Goal: Task Accomplishment & Management: Manage account settings

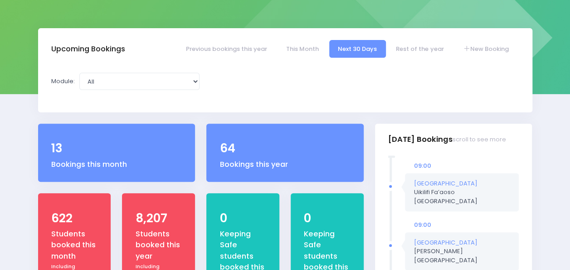
scroll to position [111, 0]
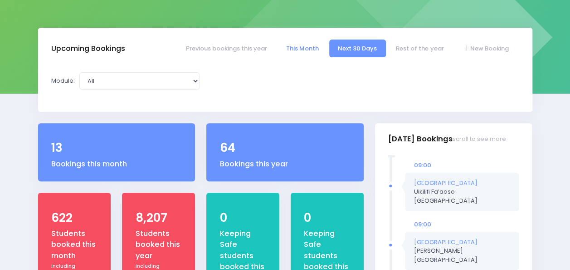
click at [297, 52] on link "This Month" at bounding box center [302, 48] width 50 height 18
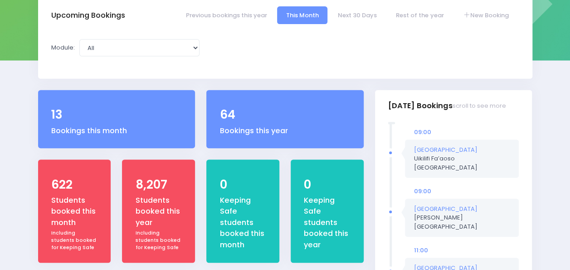
select select "5"
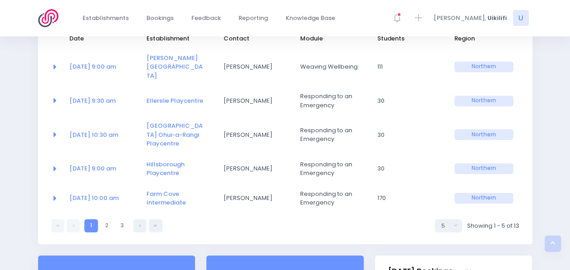
scroll to position [179, 0]
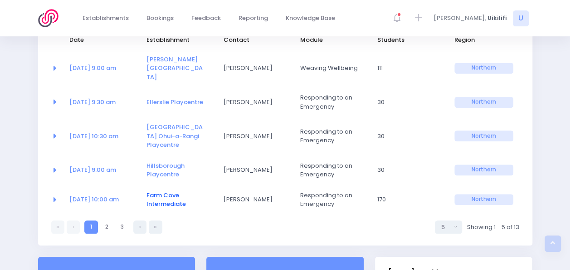
click at [159, 191] on link "Farm Cove Intermediate" at bounding box center [166, 200] width 39 height 18
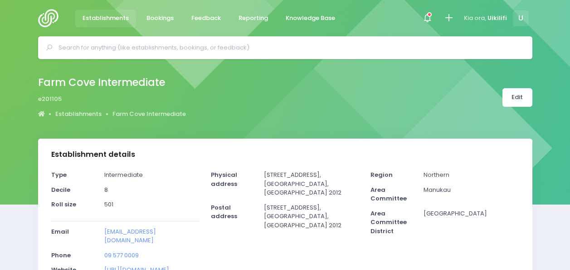
select select "5"
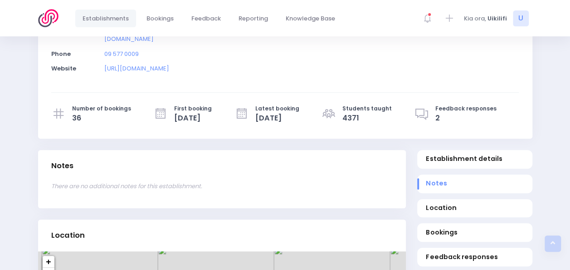
scroll to position [206, 0]
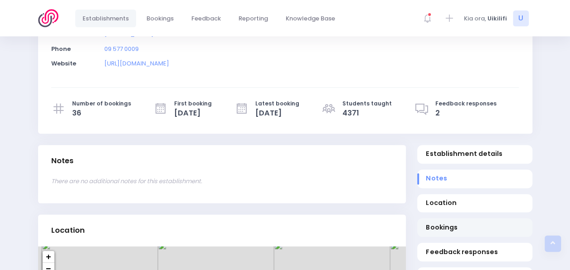
click at [442, 218] on link "Bookings" at bounding box center [475, 227] width 115 height 19
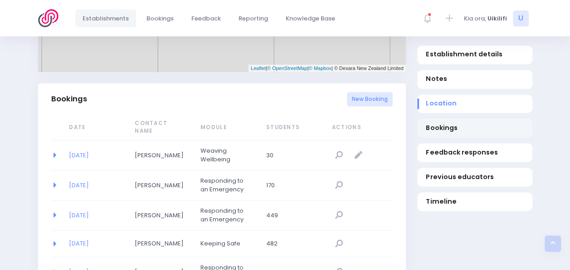
scroll to position [590, 0]
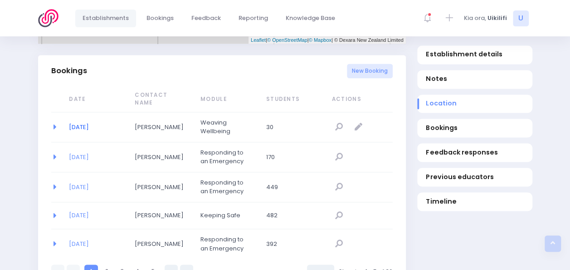
click at [88, 123] on link "22/10/2025" at bounding box center [79, 127] width 20 height 9
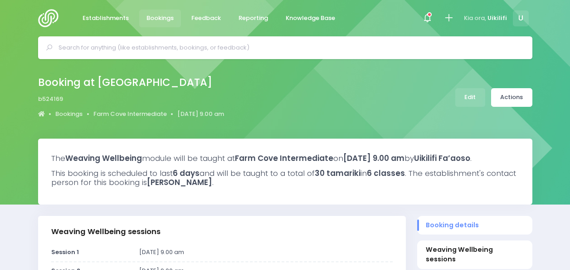
select select "5"
select select
click at [521, 99] on link "Actions" at bounding box center [512, 97] width 41 height 19
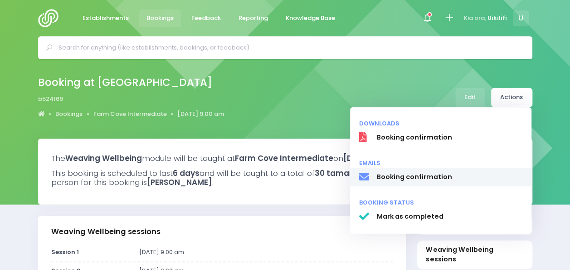
click at [429, 174] on span "Booking confirmation" at bounding box center [450, 177] width 146 height 10
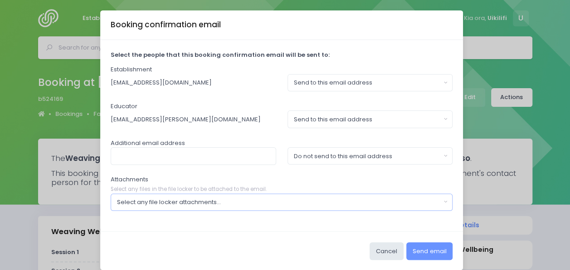
click at [374, 202] on div "Select any file locker attachments..." at bounding box center [279, 201] width 324 height 9
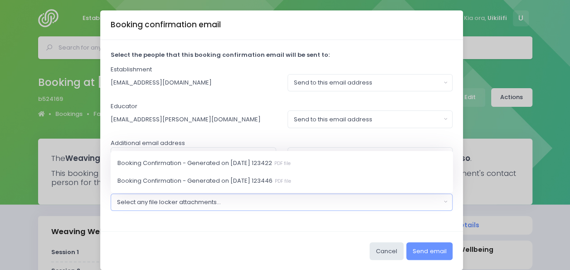
click at [374, 202] on div "Select any file locker attachments..." at bounding box center [279, 201] width 324 height 9
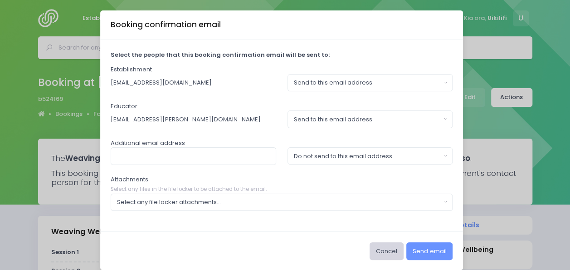
click at [387, 250] on button "Cancel" at bounding box center [387, 250] width 34 height 17
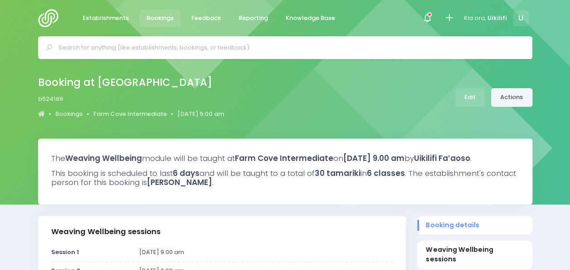
click at [510, 98] on link "Actions" at bounding box center [512, 97] width 41 height 19
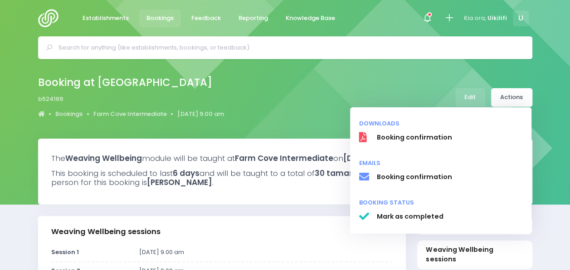
drag, startPoint x: 425, startPoint y: 109, endPoint x: 424, endPoint y: 104, distance: 5.1
click at [424, 104] on div "Booking at Farm Cove Intermediate b524169 Bookings Farm Cove Intermediate 22 Oc…" at bounding box center [285, 98] width 517 height 48
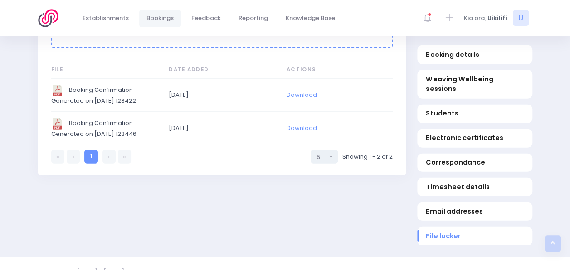
scroll to position [1036, 0]
click at [302, 132] on link "Download" at bounding box center [302, 127] width 30 height 9
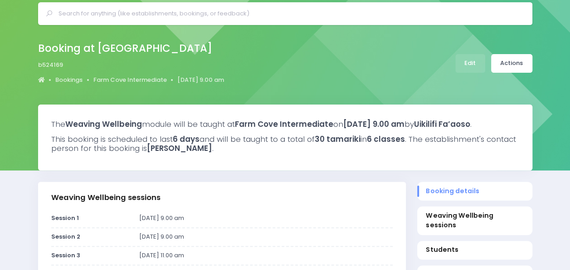
scroll to position [0, 0]
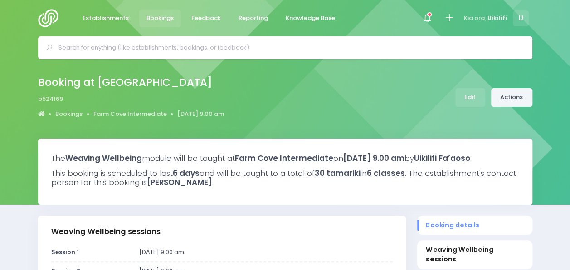
click at [506, 98] on link "Actions" at bounding box center [512, 97] width 41 height 19
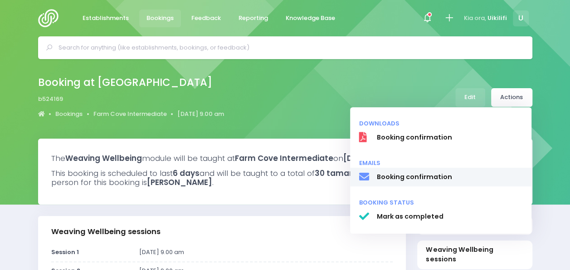
click at [429, 177] on span "Booking confirmation" at bounding box center [450, 177] width 146 height 10
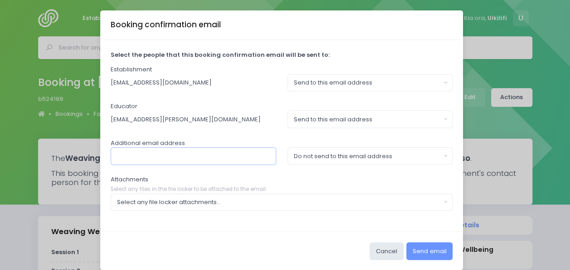
click at [237, 159] on input "text" at bounding box center [194, 155] width 166 height 17
type input "karen.hoskin@stjohn.org,nz"
click at [308, 158] on div "Do not send to this email address" at bounding box center [367, 156] width 147 height 9
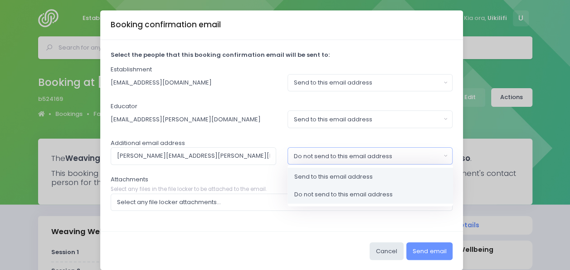
click at [310, 172] on span "Send to this email address" at bounding box center [334, 176] width 79 height 9
select select "send"
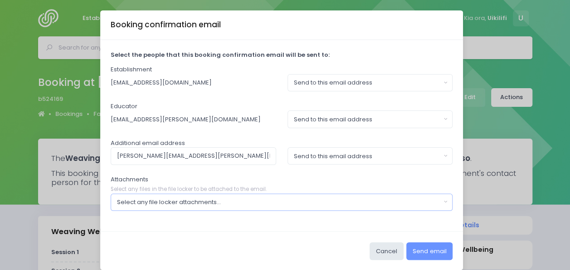
click at [295, 197] on div "Select any file locker attachments..." at bounding box center [279, 201] width 324 height 9
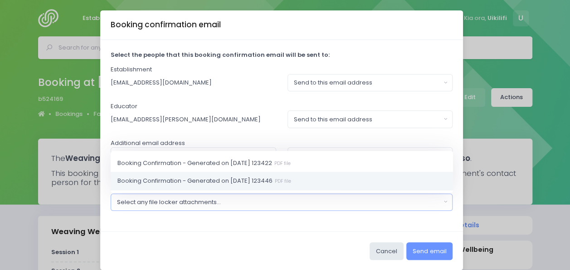
click at [288, 182] on small "PDF file" at bounding box center [282, 180] width 19 height 7
select select "11231"
click at [297, 186] on link "Booking Confirmation - Generated on 2025-09-08 123446 PDF file" at bounding box center [282, 181] width 343 height 18
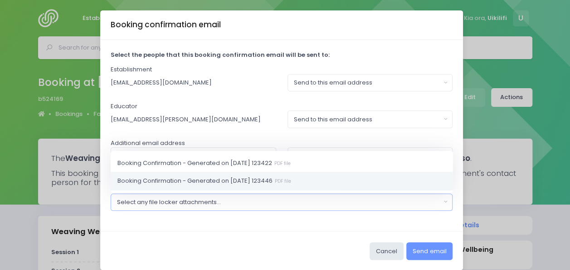
select select "11231"
click at [297, 237] on div "Cancel Send email" at bounding box center [281, 250] width 363 height 39
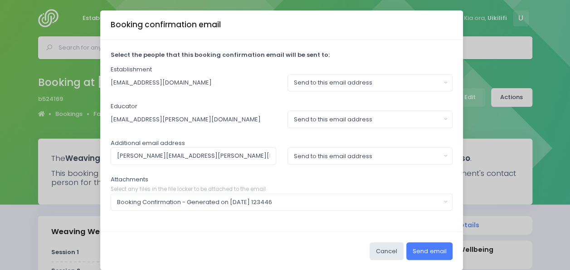
click at [434, 247] on button "Send email" at bounding box center [430, 250] width 46 height 17
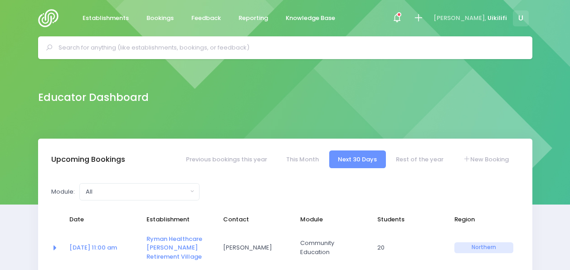
select select "5"
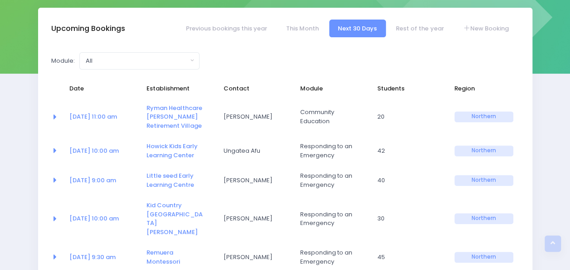
scroll to position [117, 0]
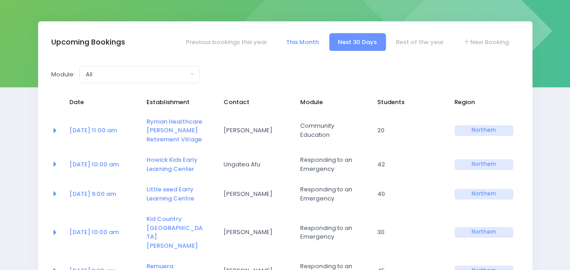
click at [305, 35] on link "This Month" at bounding box center [302, 42] width 50 height 18
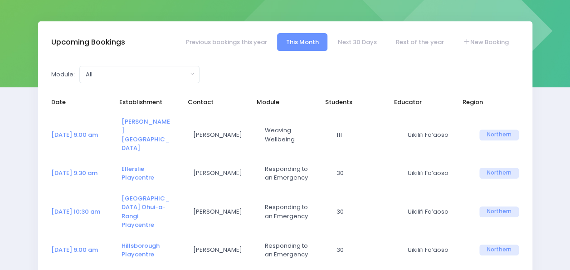
select select "5"
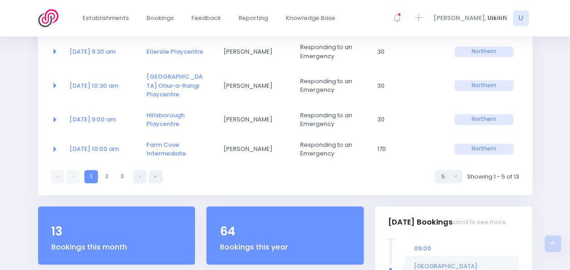
scroll to position [230, 0]
click at [137, 169] on link at bounding box center [139, 175] width 13 height 13
select select "5"
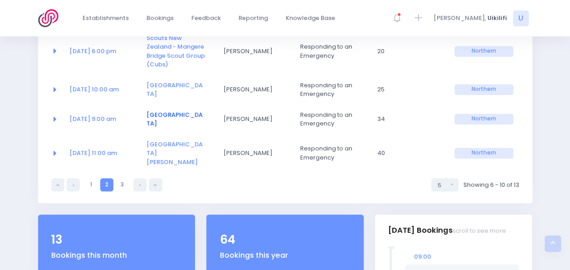
click at [166, 114] on link "[GEOGRAPHIC_DATA]" at bounding box center [175, 119] width 56 height 18
click at [157, 145] on link "[GEOGRAPHIC_DATA][PERSON_NAME]" at bounding box center [175, 153] width 56 height 26
click at [162, 94] on link "Riverhills Early Learning Centre" at bounding box center [175, 90] width 56 height 18
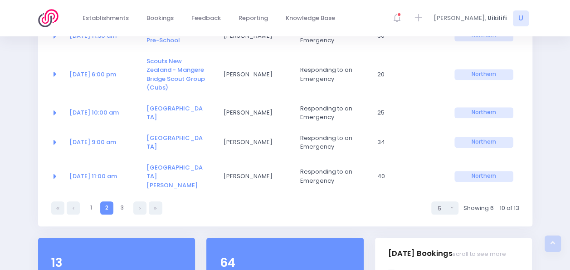
scroll to position [201, 0]
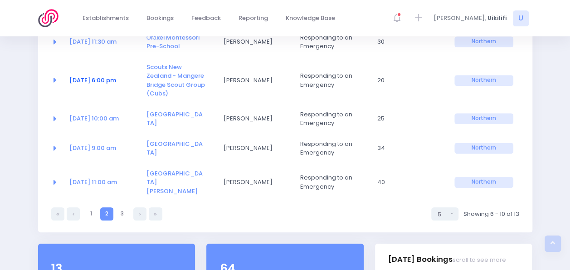
click at [107, 83] on link "09 Sep at 6:00 pm" at bounding box center [92, 80] width 47 height 9
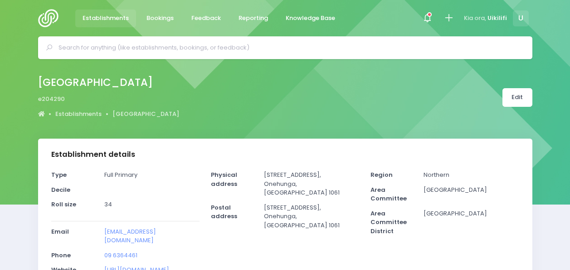
select select "5"
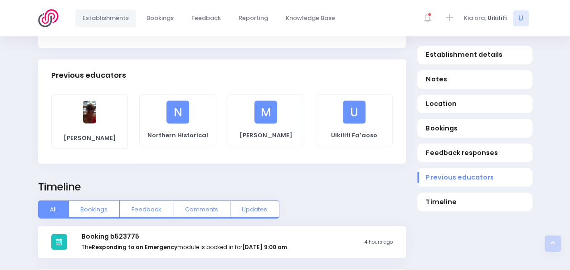
scroll to position [973, 0]
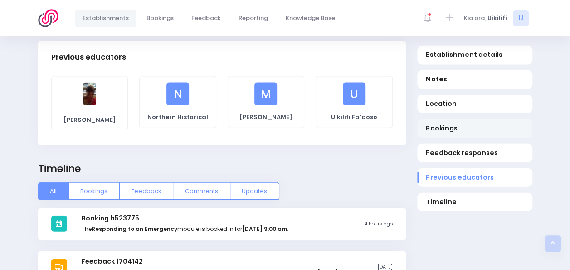
click at [442, 126] on span "Bookings" at bounding box center [475, 128] width 98 height 10
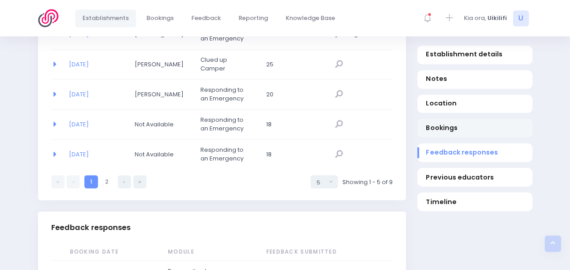
scroll to position [608, 0]
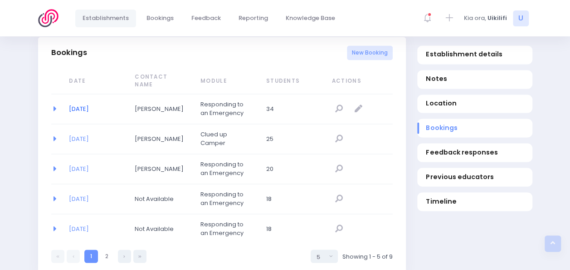
click at [78, 108] on link "[DATE]" at bounding box center [79, 108] width 20 height 9
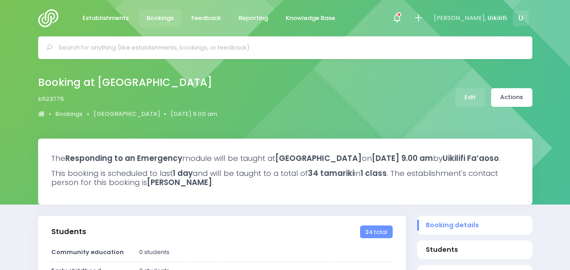
select select "5"
click at [512, 95] on link "Actions" at bounding box center [512, 97] width 41 height 19
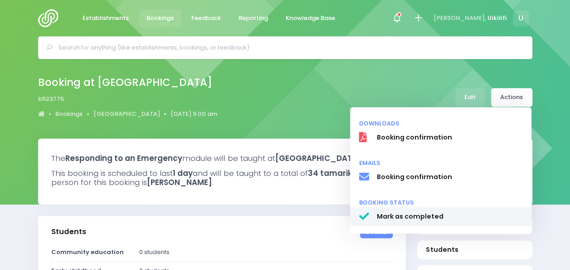
click at [433, 216] on span "Mark as completed" at bounding box center [450, 216] width 146 height 10
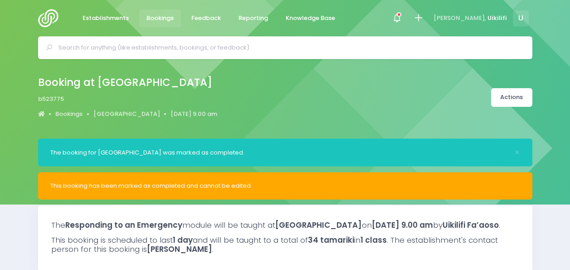
select select "5"
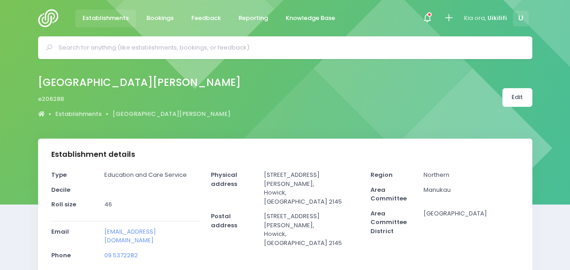
select select "5"
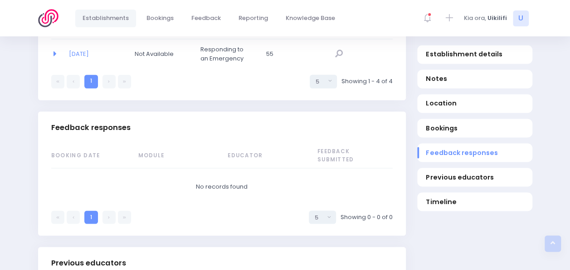
scroll to position [738, 0]
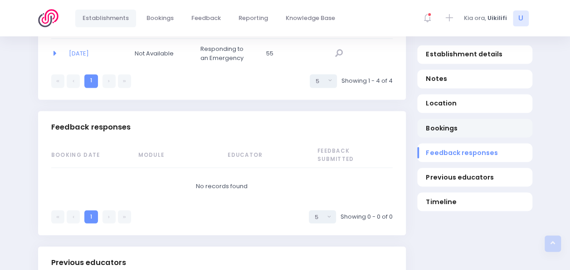
click at [437, 131] on span "Bookings" at bounding box center [475, 128] width 98 height 10
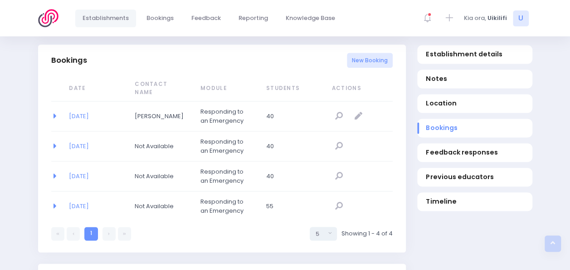
scroll to position [575, 0]
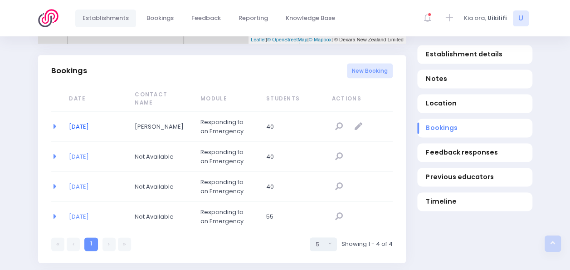
click at [74, 122] on link "[DATE]" at bounding box center [79, 126] width 20 height 9
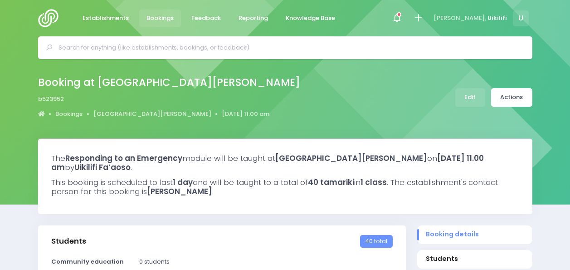
select select "5"
click at [510, 104] on link "Actions" at bounding box center [512, 97] width 41 height 19
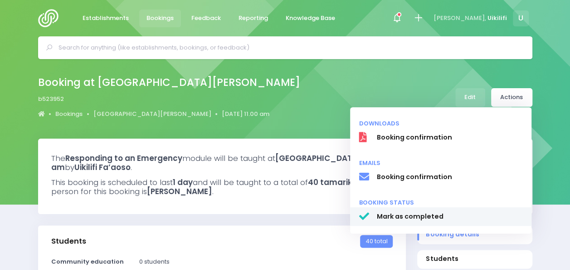
click at [425, 215] on span "Mark as completed" at bounding box center [450, 216] width 146 height 10
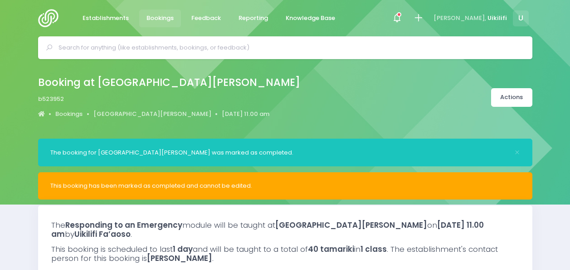
select select "5"
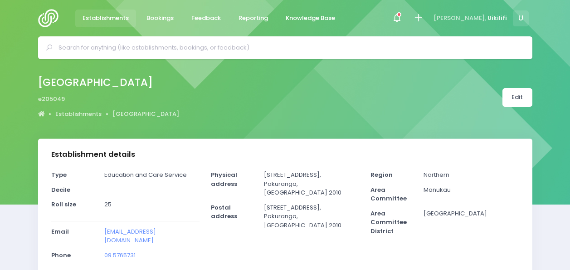
select select "5"
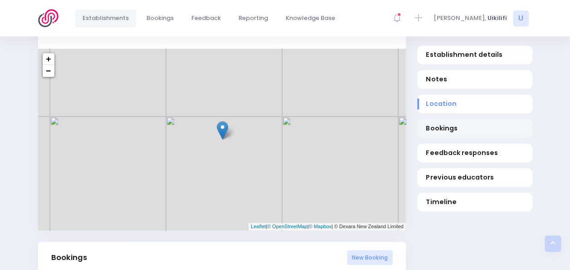
scroll to position [391, 0]
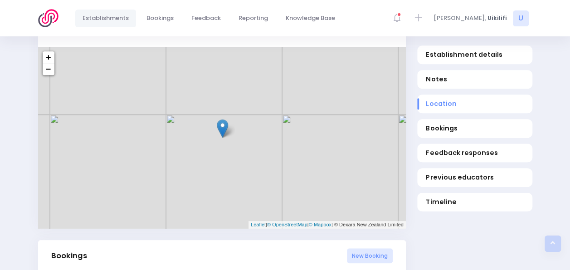
click at [475, 118] on ul "Establishment details Notes Location Bookings Feedback responses Previous educa…" at bounding box center [475, 128] width 115 height 166
click at [467, 124] on span "Bookings" at bounding box center [475, 128] width 98 height 10
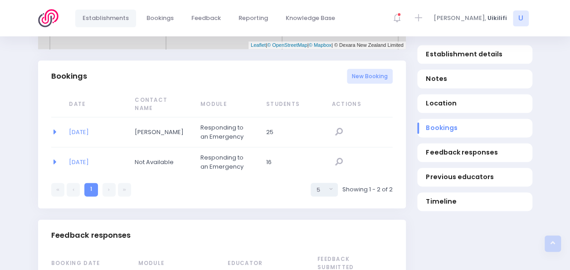
scroll to position [575, 0]
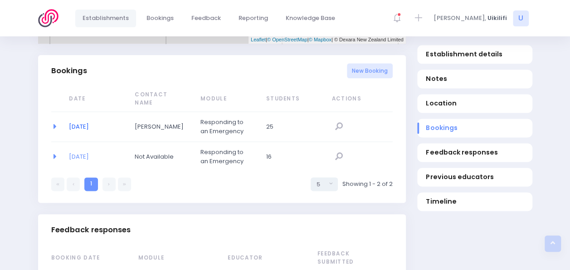
click at [80, 122] on link "[DATE]" at bounding box center [79, 126] width 20 height 9
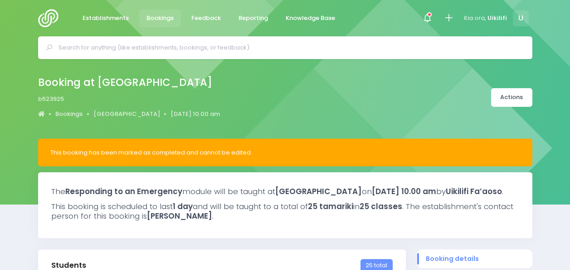
select select "5"
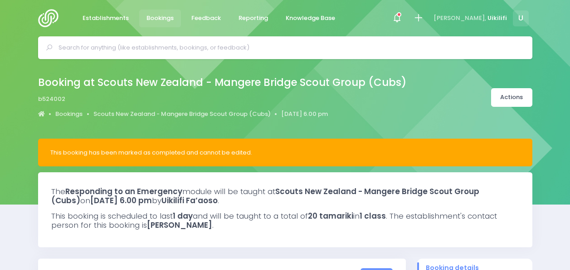
select select "5"
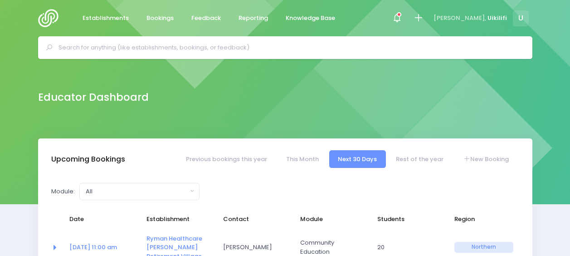
select select "5"
